Goal: Find specific page/section: Find specific page/section

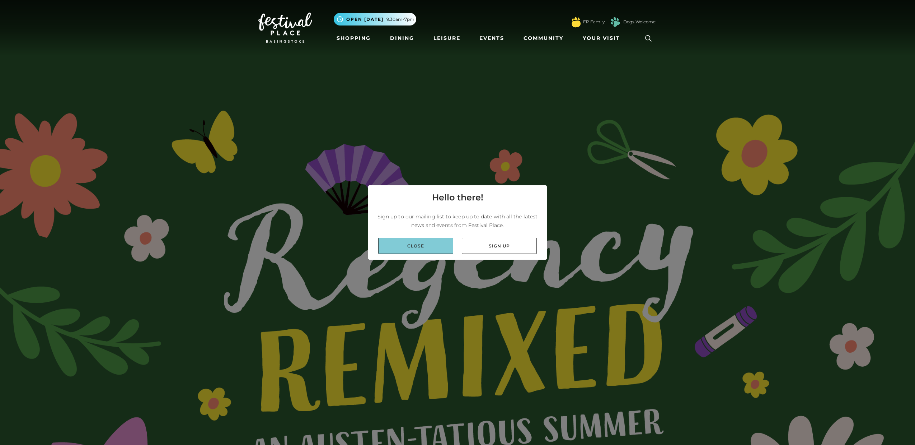
click at [435, 248] on link "Close" at bounding box center [415, 246] width 75 height 16
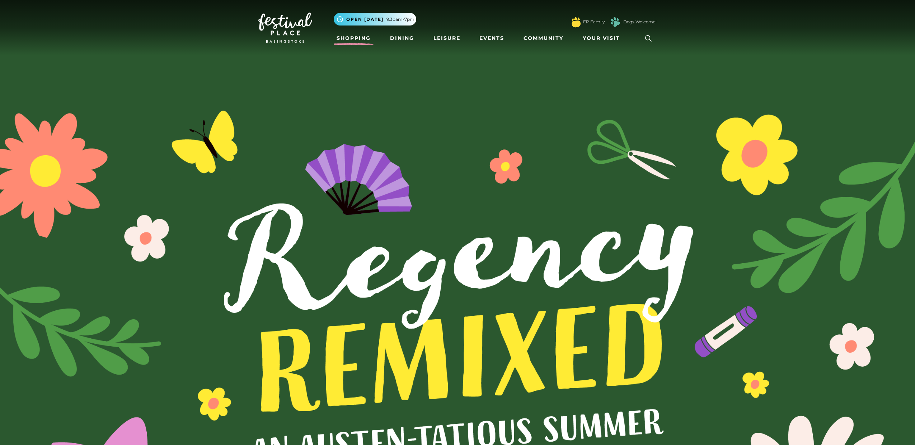
click at [356, 37] on link "Shopping" at bounding box center [354, 38] width 40 height 13
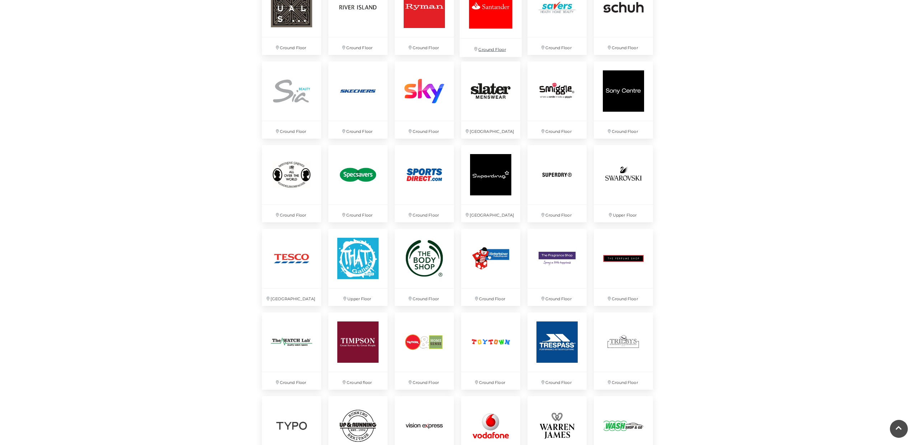
scroll to position [1554, 0]
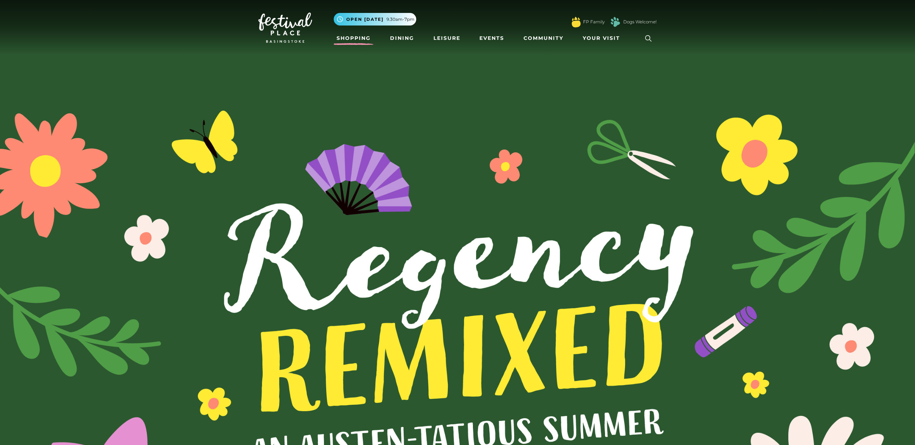
click at [364, 41] on link "Shopping" at bounding box center [354, 38] width 40 height 13
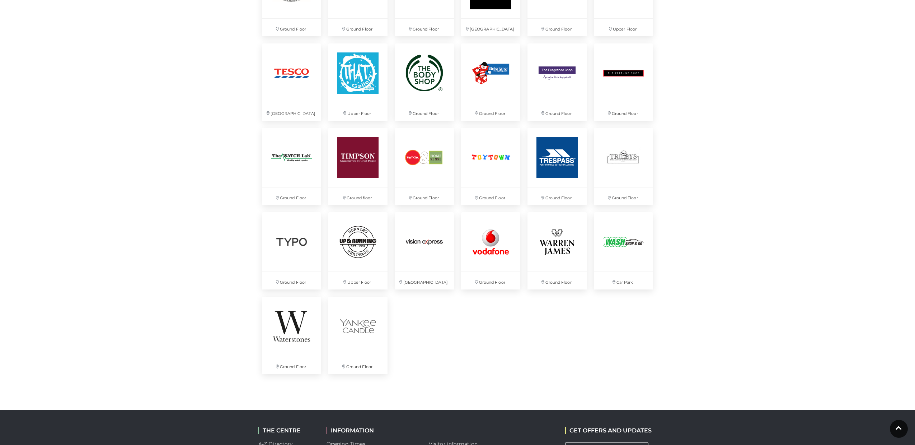
scroll to position [1762, 0]
